Goal: Task Accomplishment & Management: Use online tool/utility

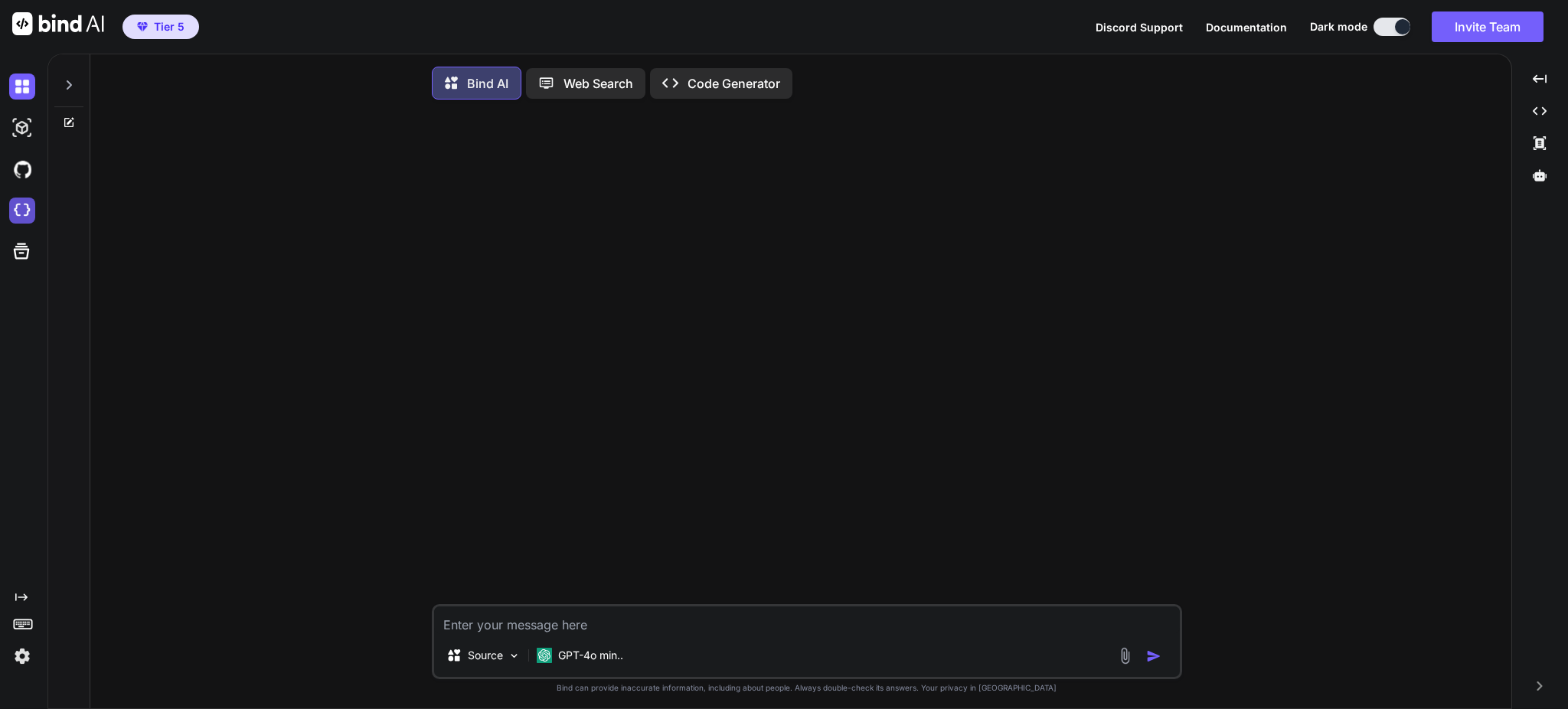
click at [15, 209] on img at bounding box center [22, 210] width 26 height 26
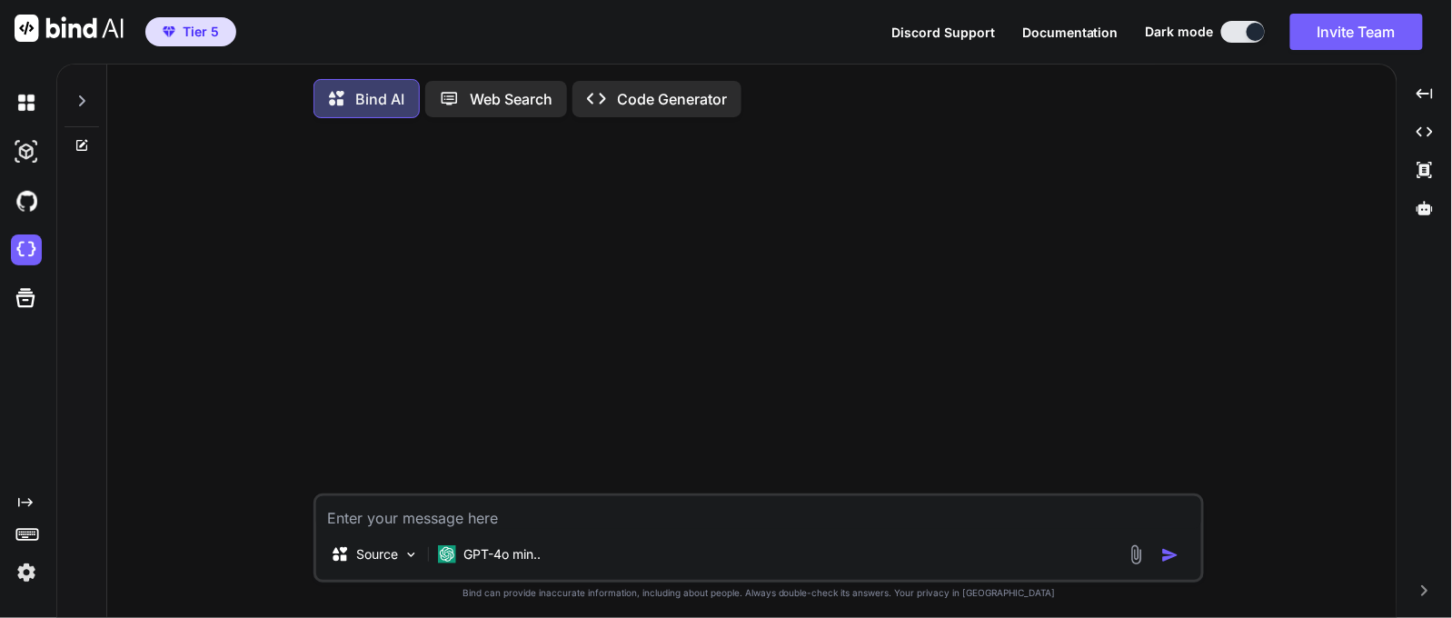
type textarea "x"
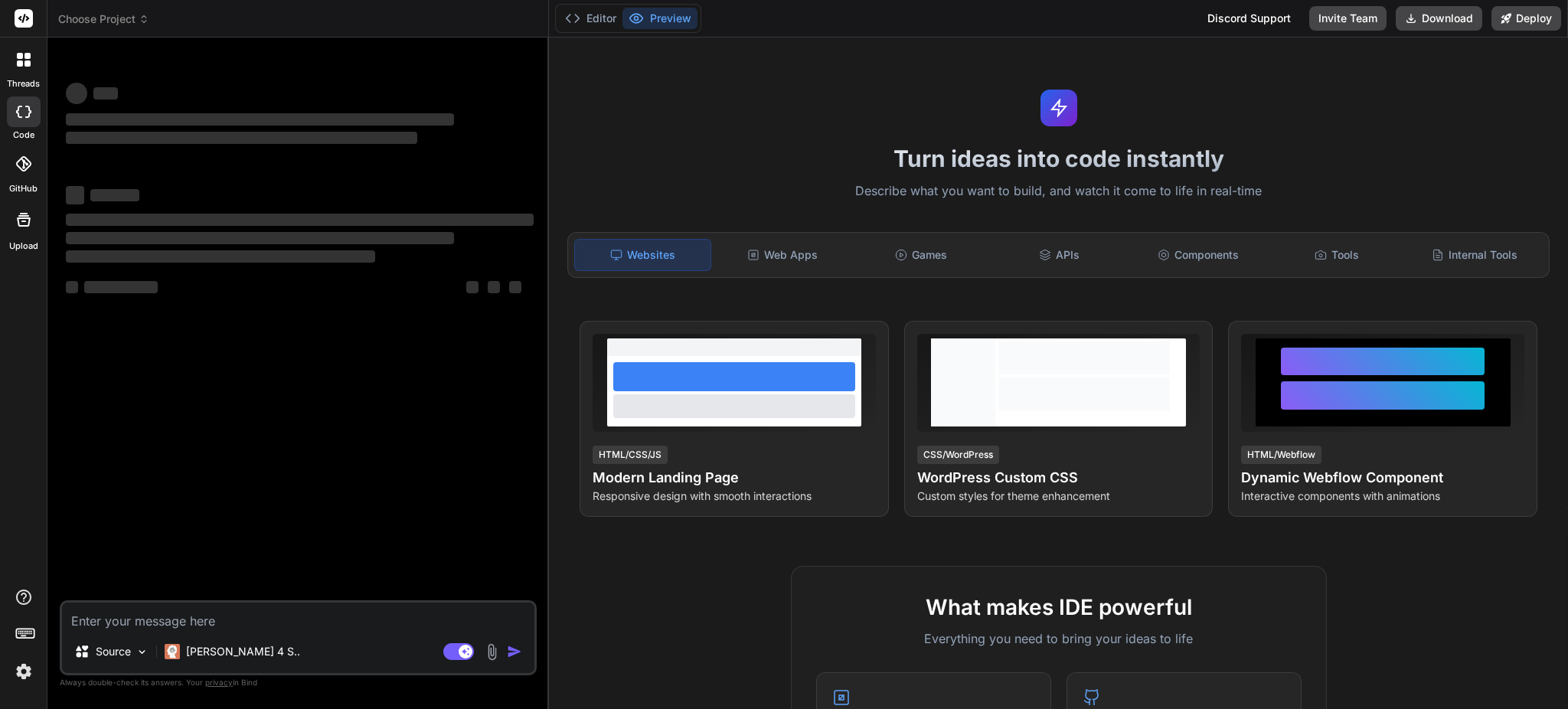
click at [142, 16] on icon at bounding box center [143, 19] width 11 height 11
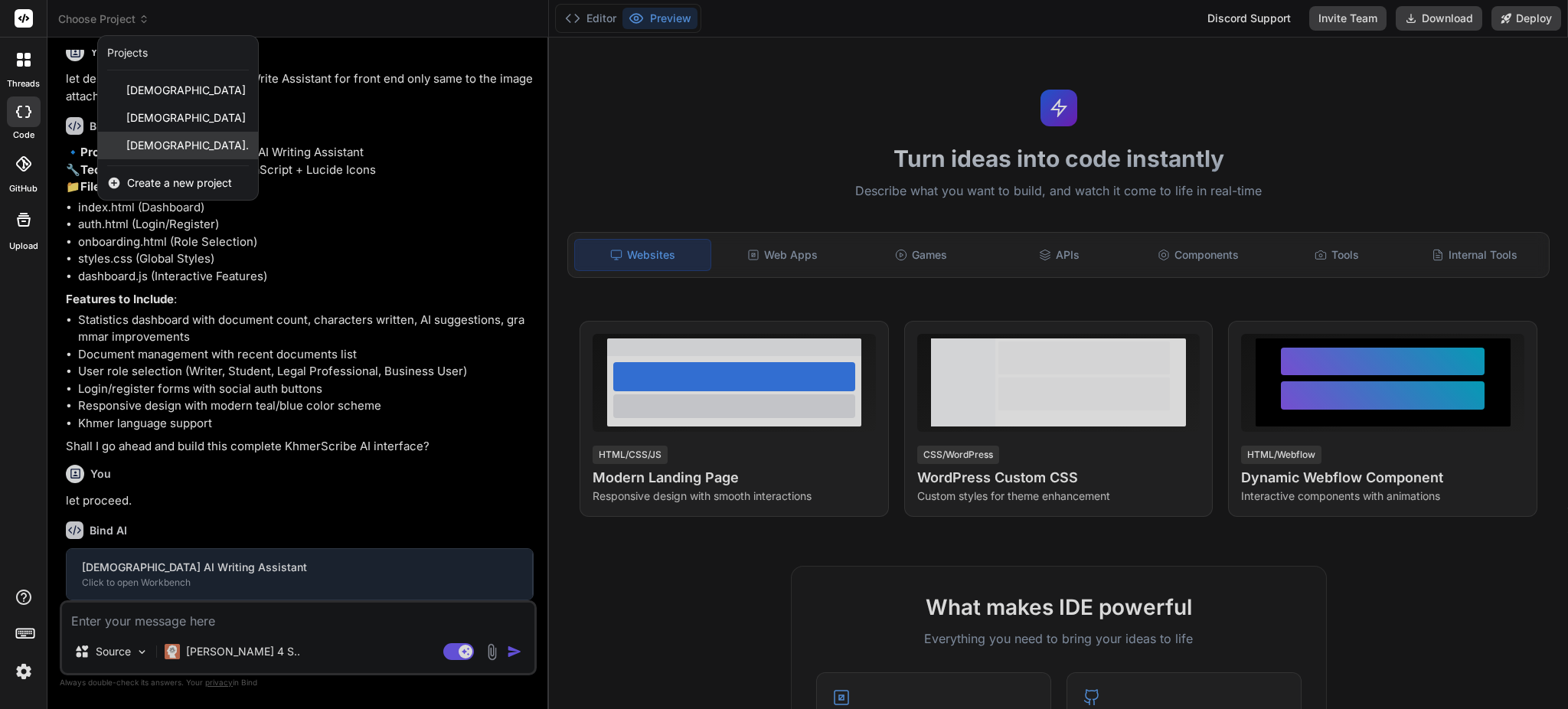
scroll to position [45, 0]
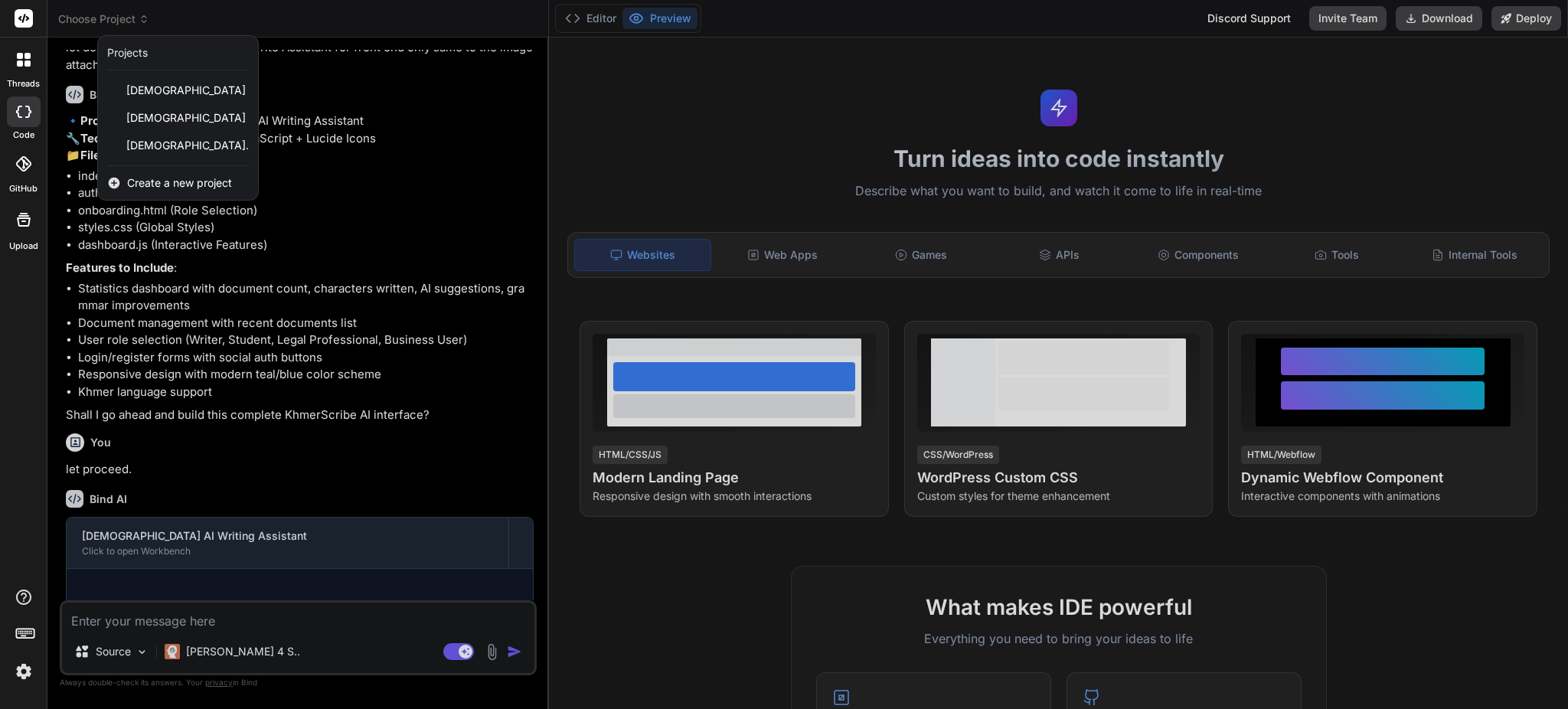
type textarea "x"
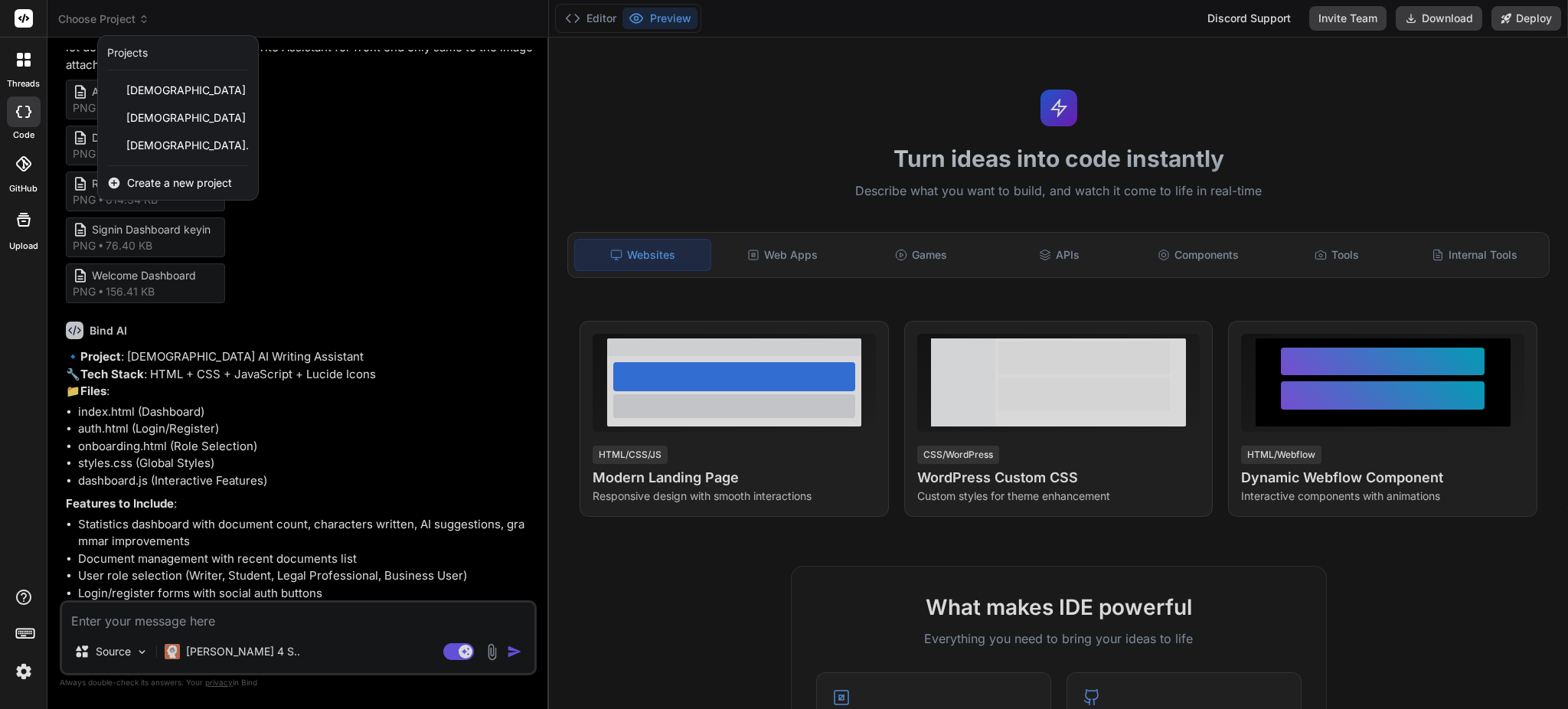
click at [152, 181] on span "Create a new project" at bounding box center [180, 183] width 105 height 15
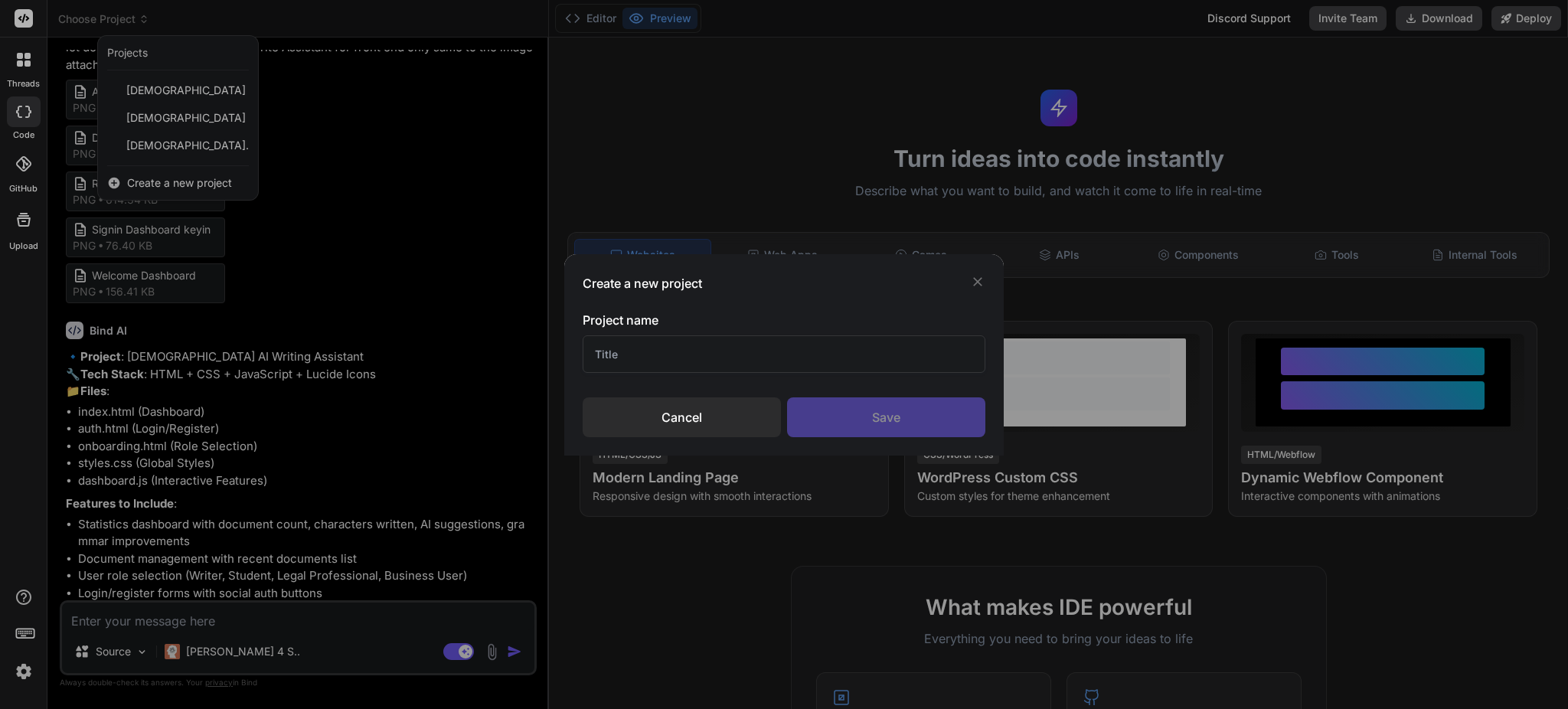
click at [778, 357] on input "text" at bounding box center [783, 354] width 402 height 38
paste input "Khmer TTS"
type input "Khmer TTS"
type textarea "x"
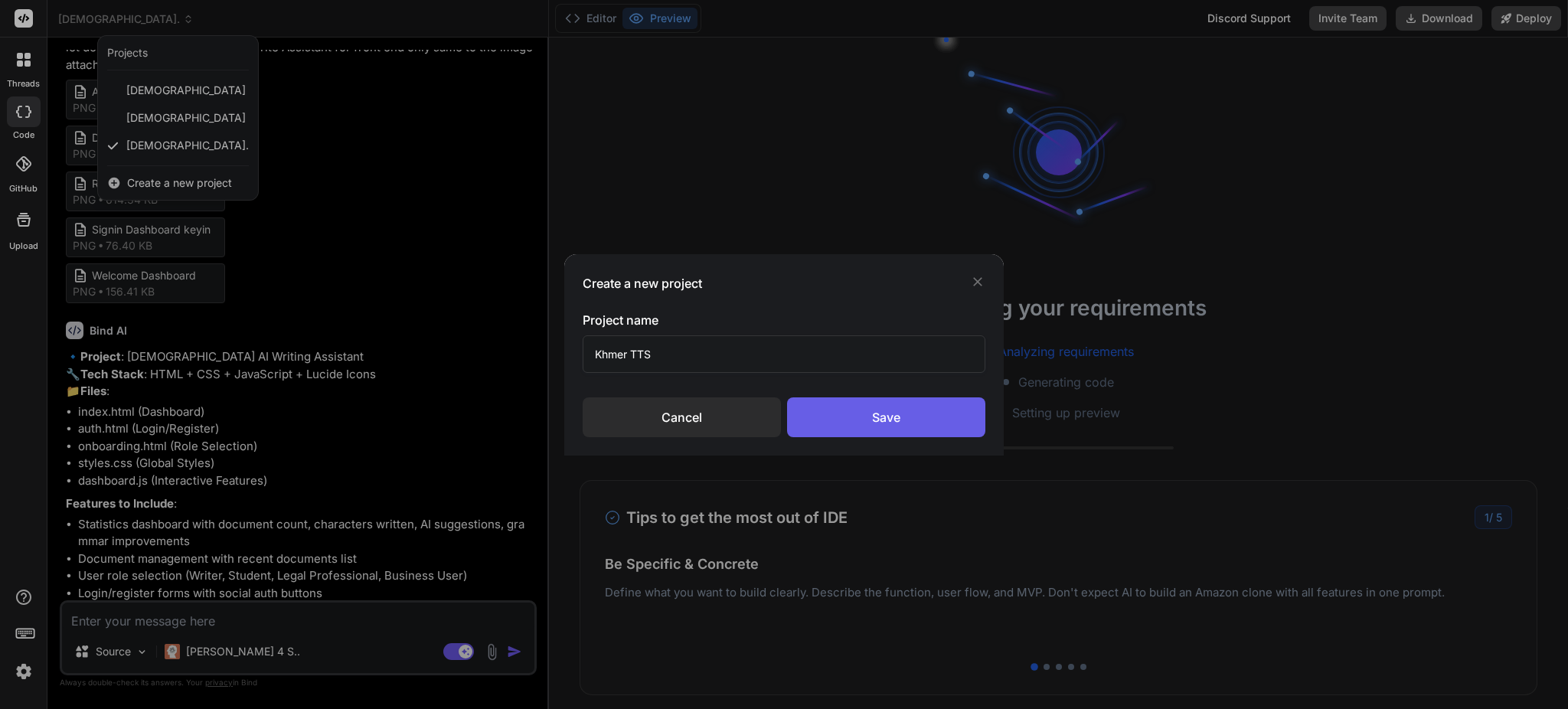
type input "Khmer TTS"
click at [891, 416] on div "Save" at bounding box center [886, 416] width 198 height 40
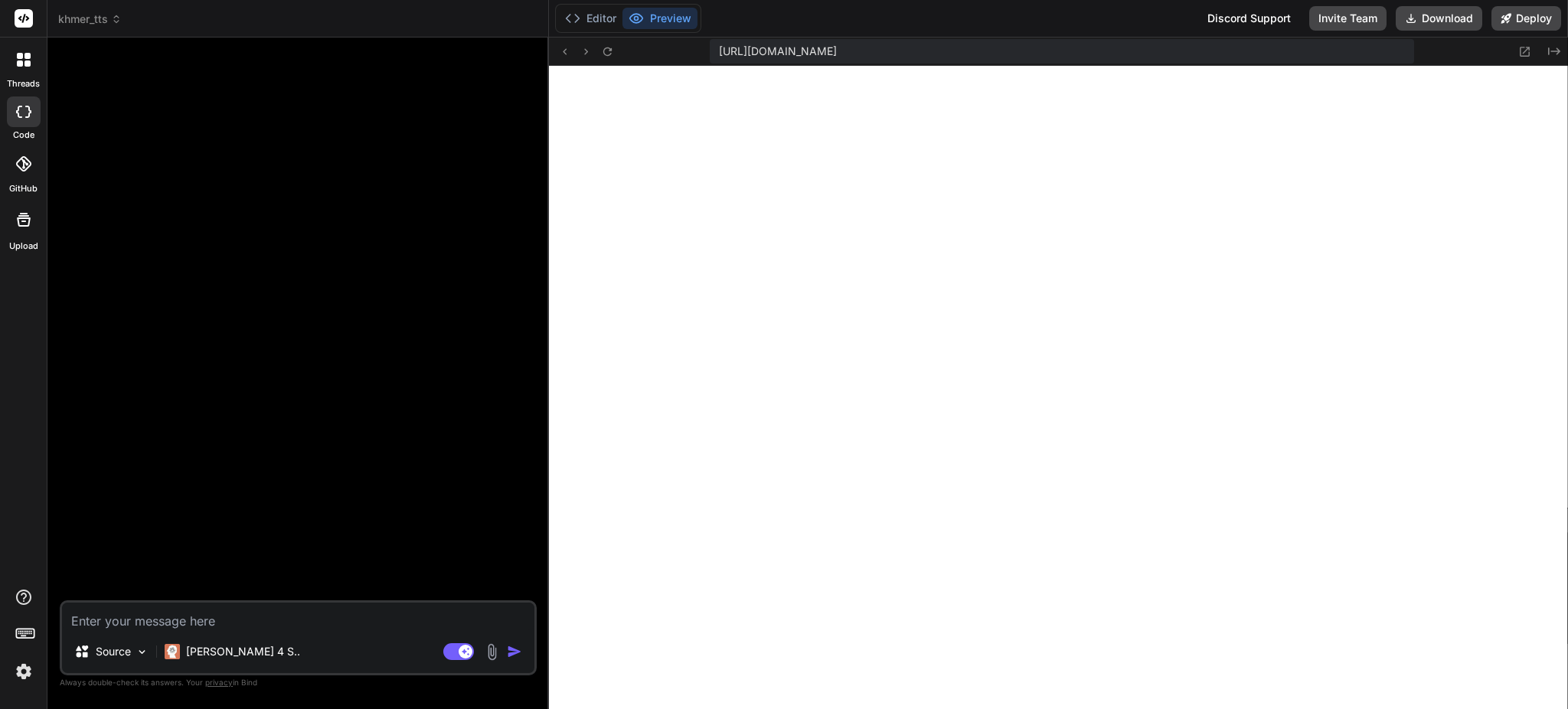
type textarea "x"
click at [105, 20] on span "khmer_tts" at bounding box center [89, 19] width 63 height 15
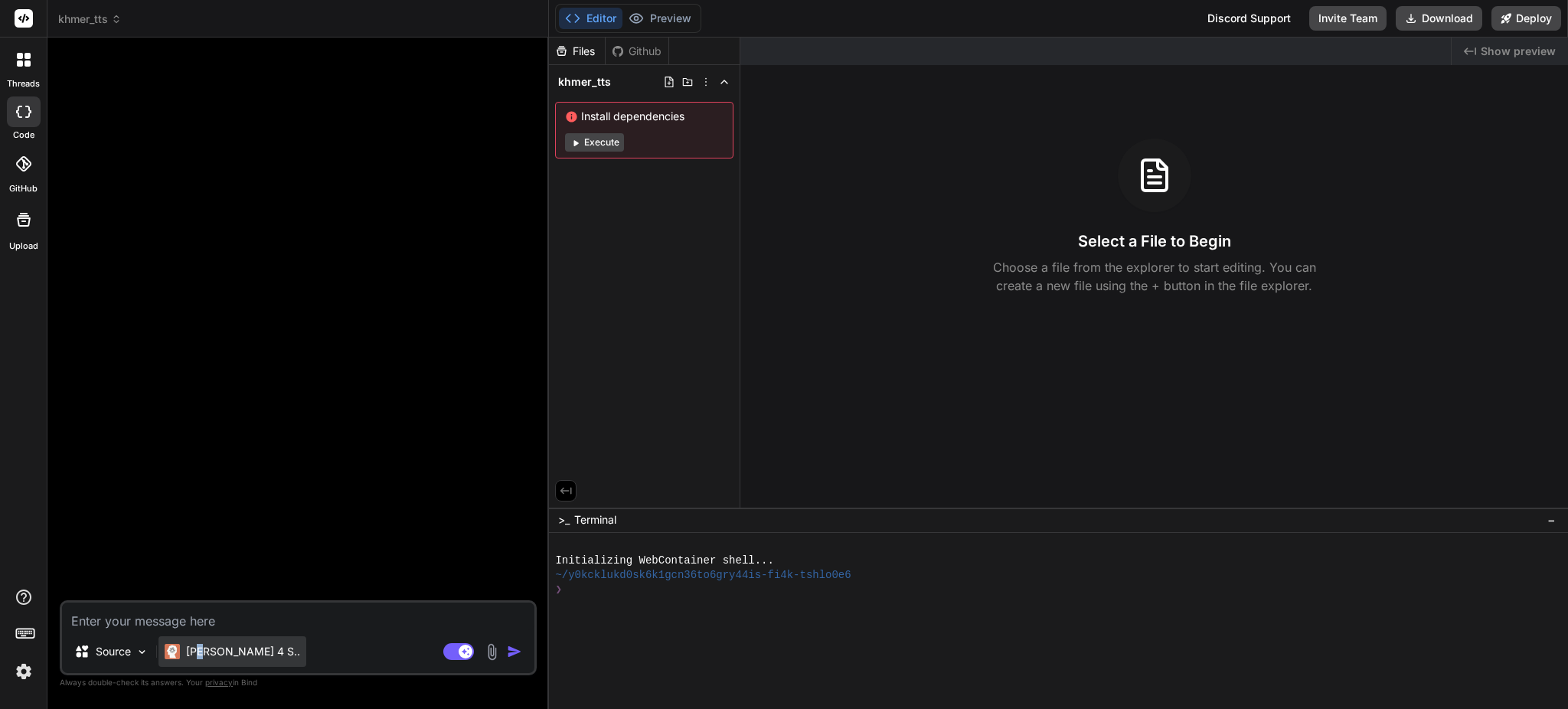
click at [199, 643] on div "Claude 4 S.." at bounding box center [232, 652] width 148 height 30
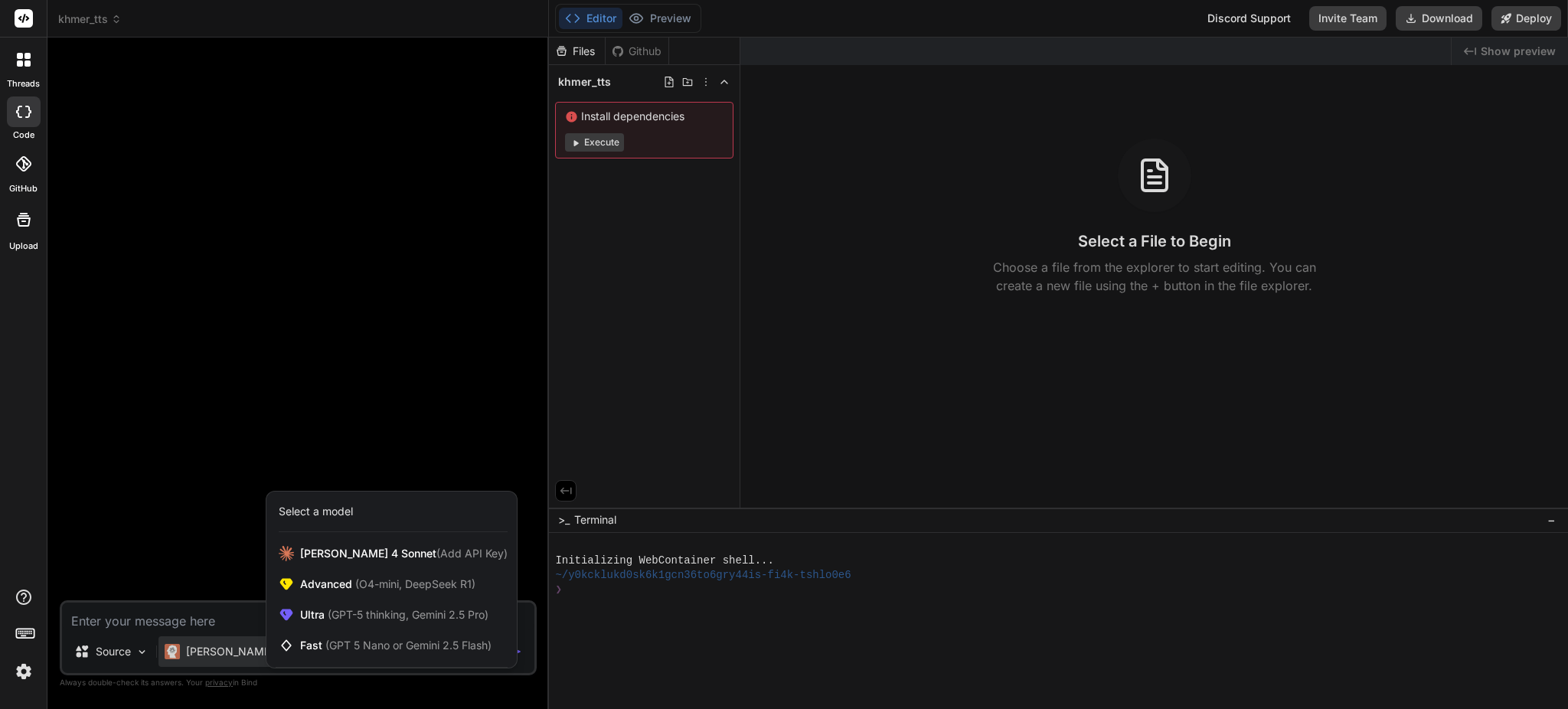
click at [164, 612] on div at bounding box center [784, 354] width 1568 height 709
type textarea "x"
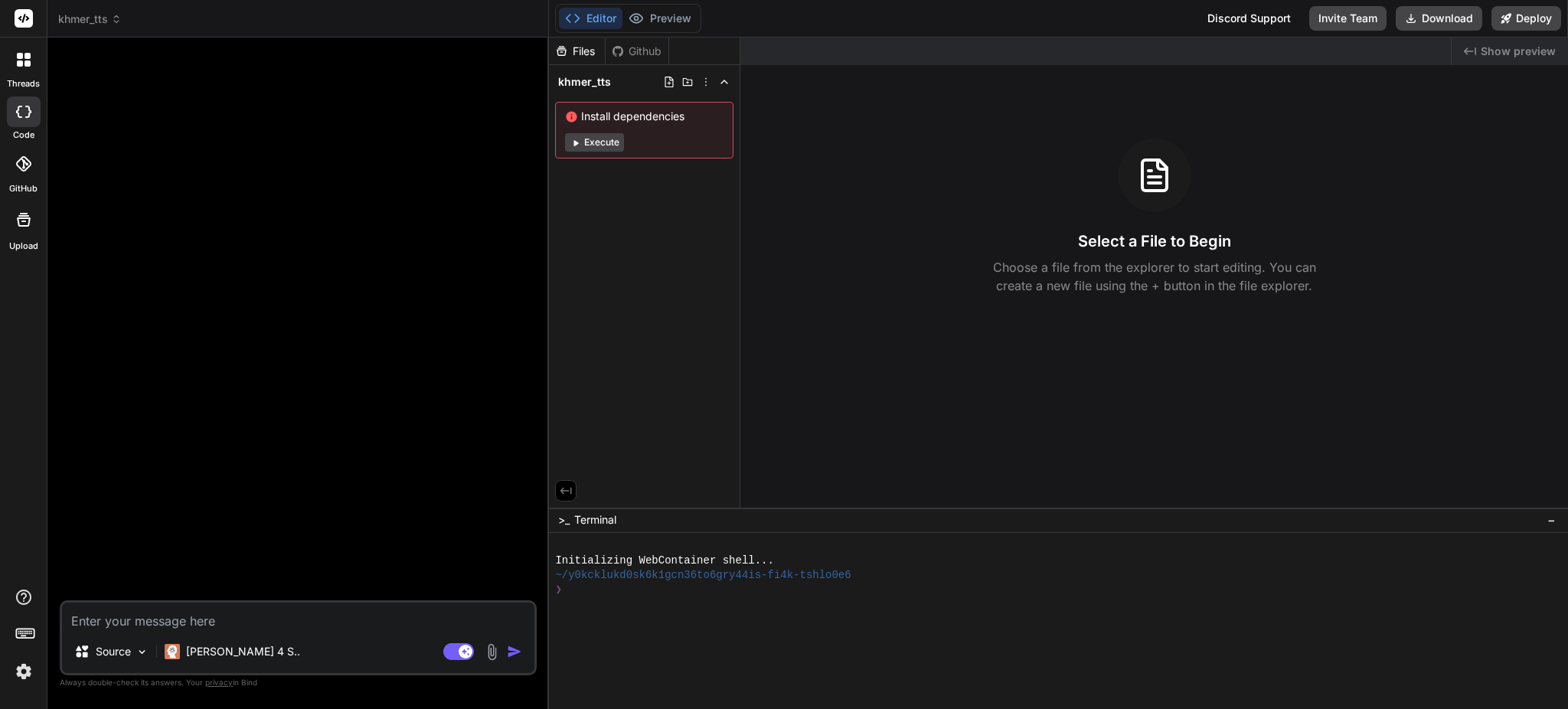
click at [164, 612] on textarea at bounding box center [298, 616] width 472 height 28
type textarea "i"
type textarea "x"
type textarea "i"
type textarea "x"
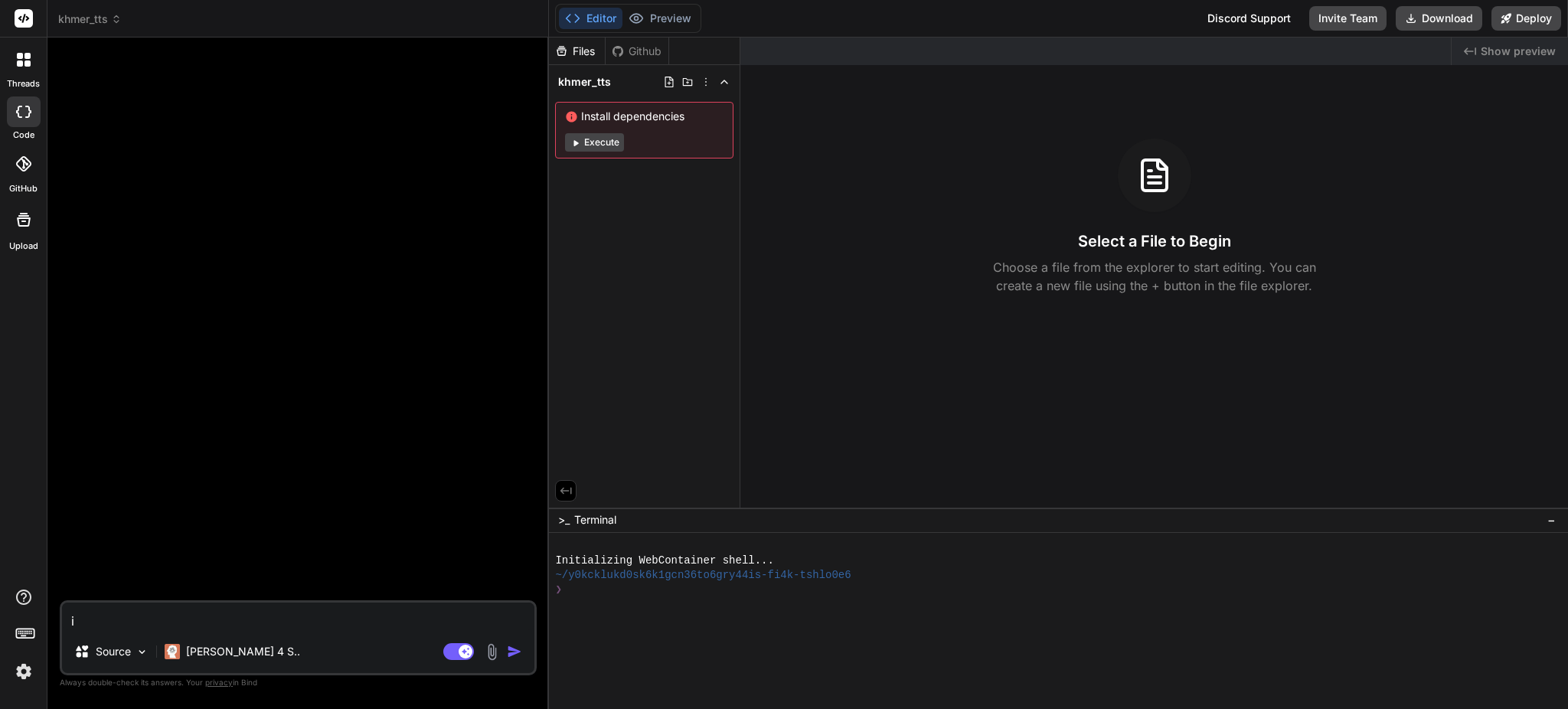
type textarea "i a"
type textarea "x"
type textarea "i am"
type textarea "x"
type textarea "i am"
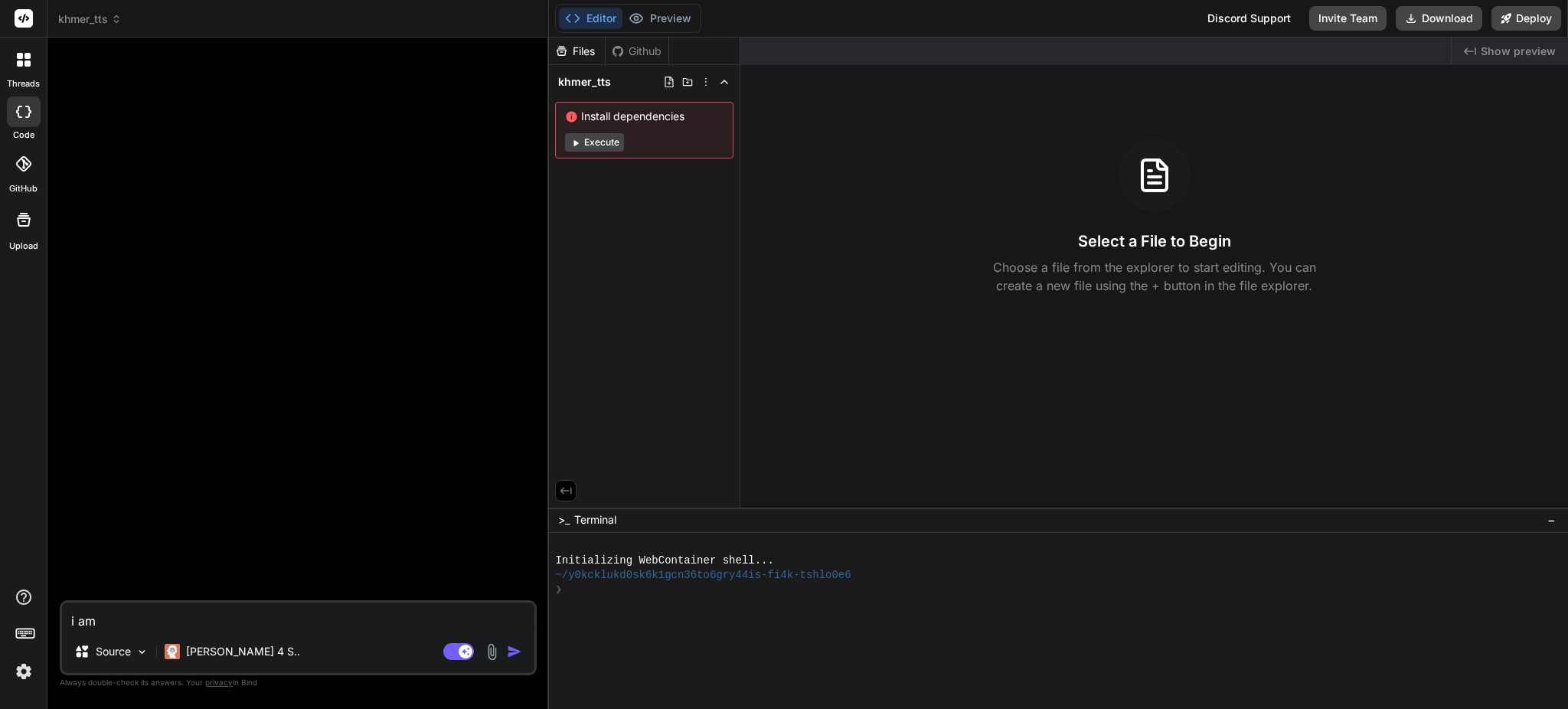
type textarea "x"
type textarea "i am n"
type textarea "x"
type textarea "i am no"
type textarea "x"
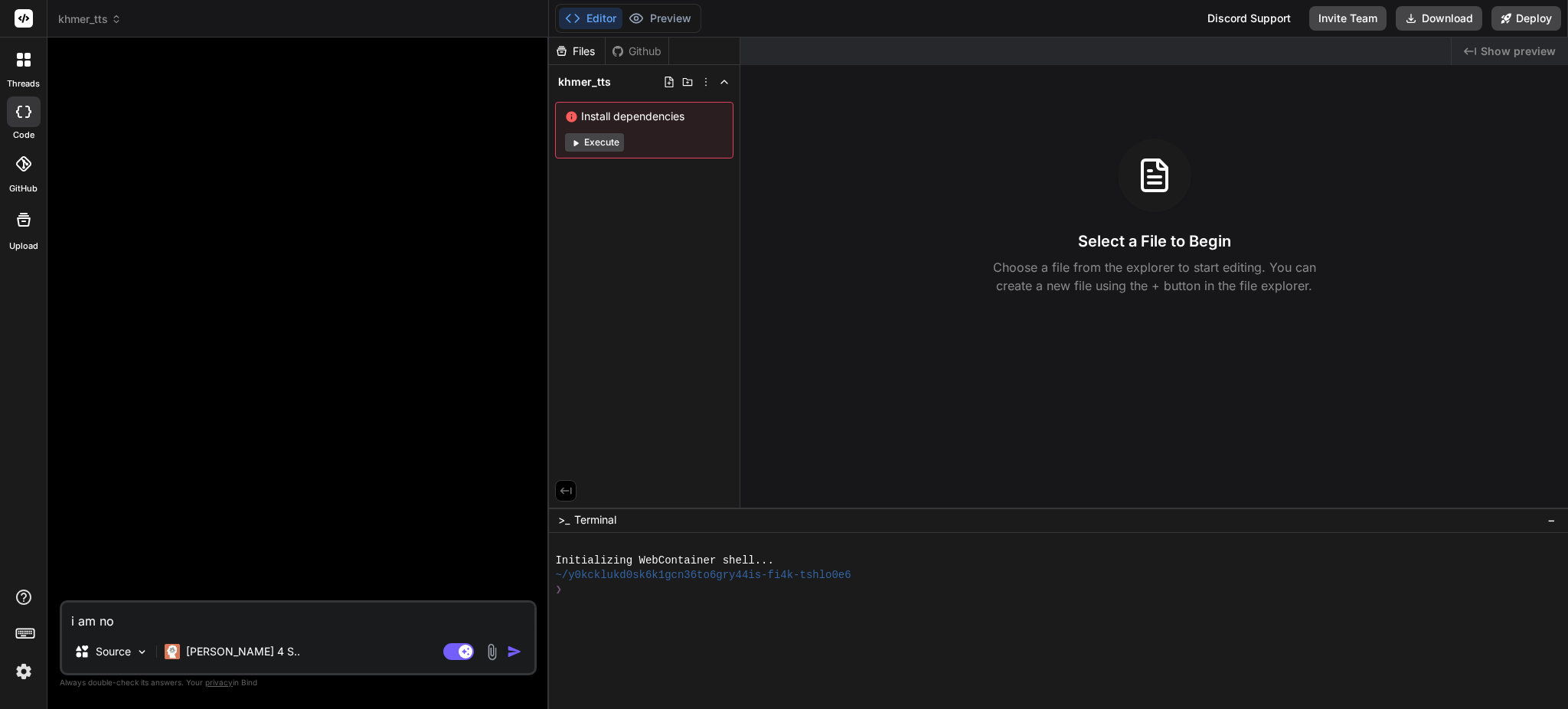
type textarea "i am no"
type textarea "x"
type textarea "i am no"
